Goal: Check status

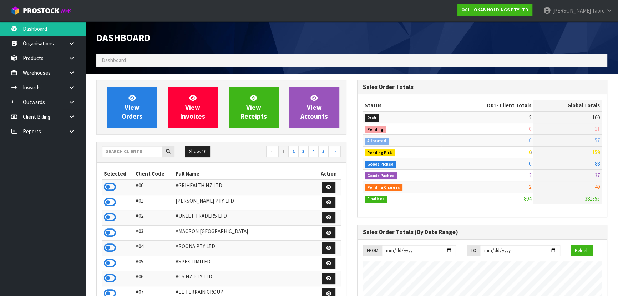
scroll to position [540, 261]
click at [356, 16] on nav "Toggle navigation ProStock WMS O01 - OKAB HOLDINGS PTY LTD [PERSON_NAME] Logout" at bounding box center [309, 11] width 618 height 22
click at [140, 154] on input "text" at bounding box center [132, 151] width 60 height 11
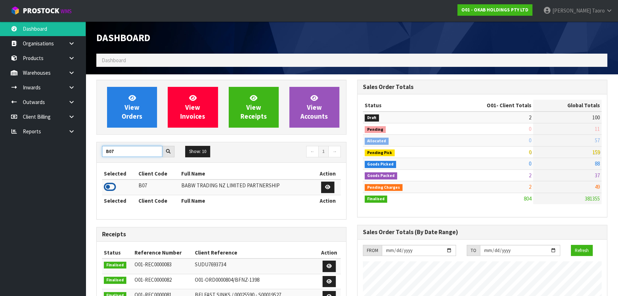
type input "B07"
drag, startPoint x: 112, startPoint y: 186, endPoint x: 125, endPoint y: 170, distance: 20.3
click at [112, 186] on icon at bounding box center [110, 186] width 12 height 11
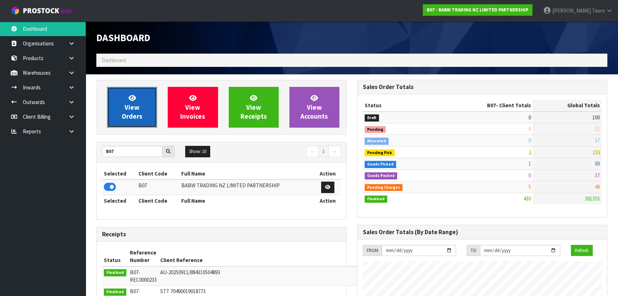
click at [151, 90] on link "View Orders" at bounding box center [132, 107] width 50 height 41
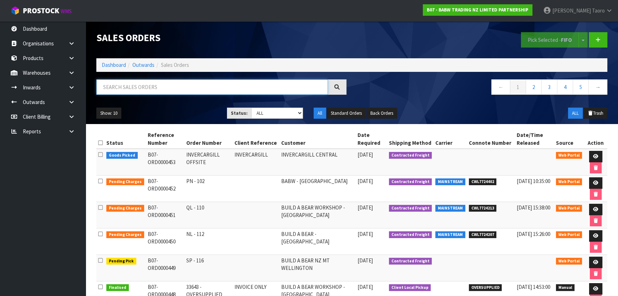
click at [154, 86] on input "text" at bounding box center [212, 86] width 232 height 15
click at [500, 111] on div "ALL Trash" at bounding box center [548, 112] width 131 height 11
